Goal: Entertainment & Leisure: Consume media (video, audio)

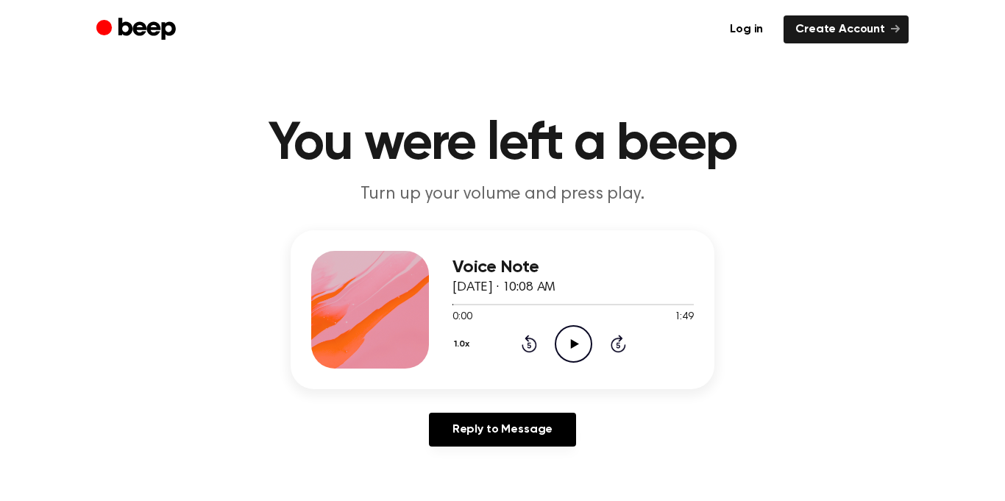
click at [536, 342] on div "1.0x Rewind 5 seconds Play Audio Skip 5 seconds" at bounding box center [573, 344] width 241 height 38
click at [521, 344] on icon "Rewind 5 seconds" at bounding box center [529, 343] width 16 height 19
click at [565, 342] on icon "Play Audio" at bounding box center [574, 344] width 38 height 38
click at [580, 350] on icon "Pause Audio" at bounding box center [574, 344] width 38 height 38
click at [567, 345] on icon "Play Audio" at bounding box center [574, 344] width 38 height 38
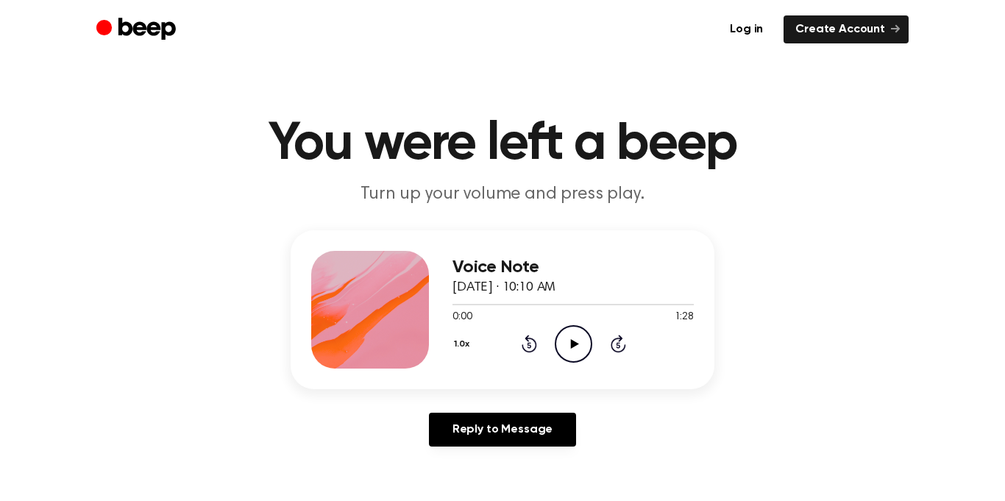
click at [572, 337] on icon "Play Audio" at bounding box center [574, 344] width 38 height 38
click at [584, 329] on circle at bounding box center [574, 344] width 36 height 36
click at [572, 350] on icon "Pause Audio" at bounding box center [574, 344] width 38 height 38
click at [573, 352] on icon "Play Audio" at bounding box center [574, 344] width 38 height 38
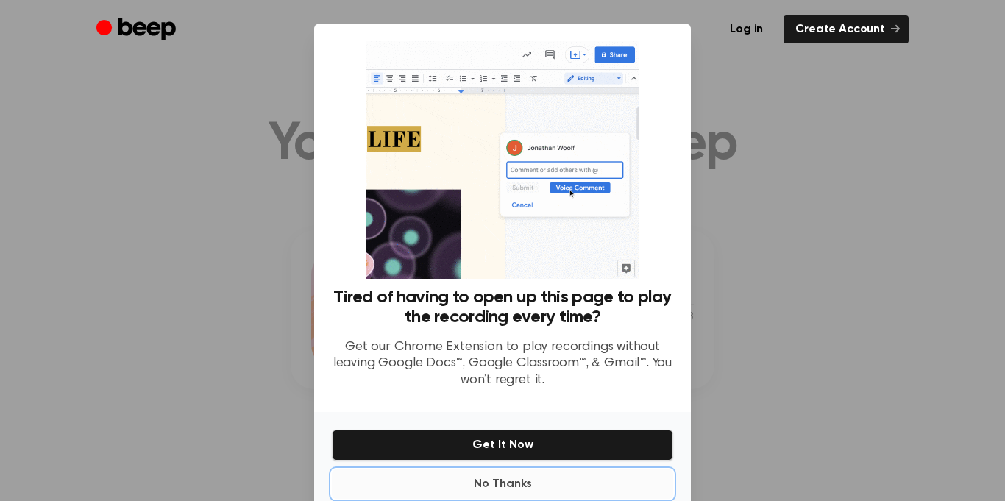
click at [489, 481] on button "No Thanks" at bounding box center [502, 483] width 341 height 29
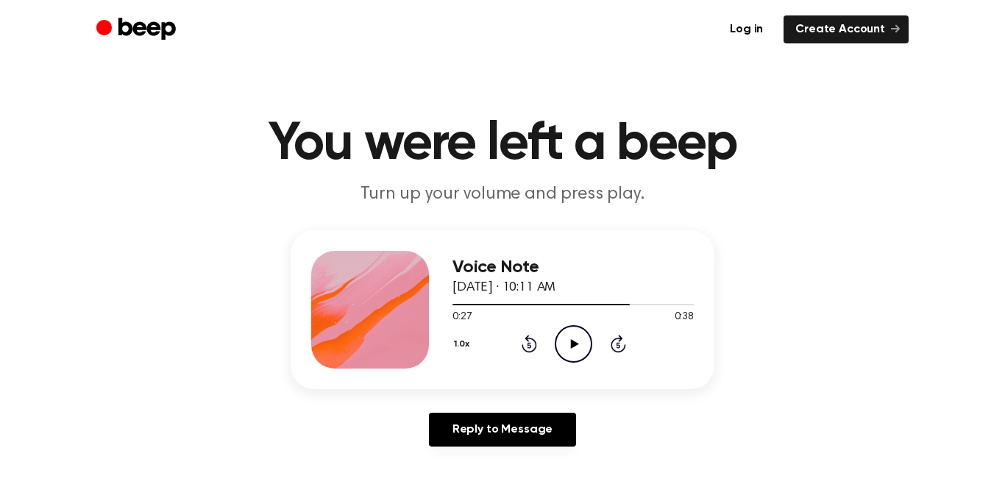
click at [580, 345] on icon "Play Audio" at bounding box center [574, 344] width 38 height 38
